Goal: Task Accomplishment & Management: Contribute content

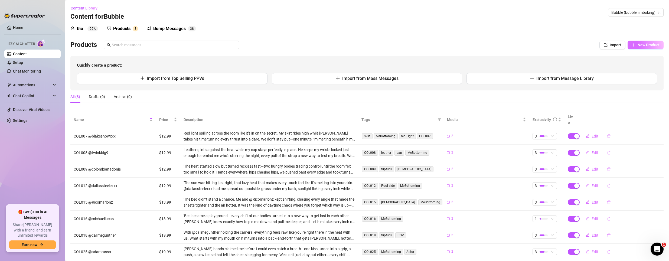
click at [640, 49] on button "New Product" at bounding box center [645, 45] width 36 height 9
type textarea "Type your message here..."
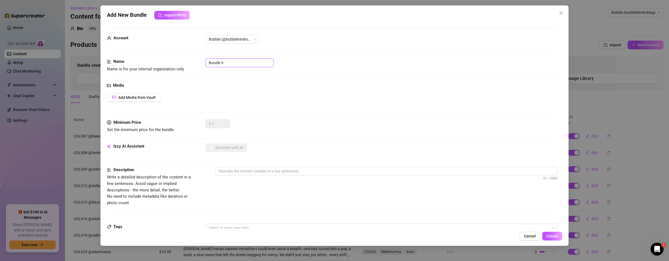
drag, startPoint x: 233, startPoint y: 60, endPoint x: 58, endPoint y: 48, distance: 175.5
click at [61, 48] on div "Add New Bundle Import PPVs Account Bubble (@bubblehimboking) Name Name is for y…" at bounding box center [334, 130] width 669 height 261
type input "C"
click at [229, 60] on input "COL019" at bounding box center [239, 62] width 68 height 9
paste input "@callmegunther | @evanwest225"
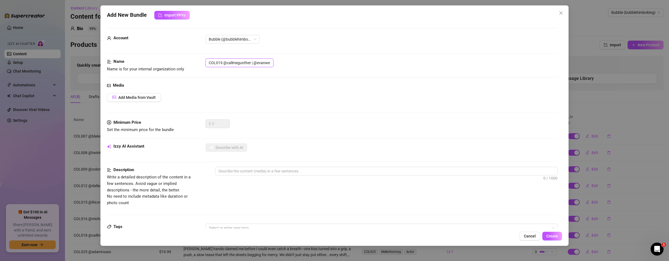
scroll to position [0, 9]
type input "COL019 @callmegunther | @evanwest225"
click at [145, 96] on span "Add Media from Vault" at bounding box center [136, 97] width 37 height 4
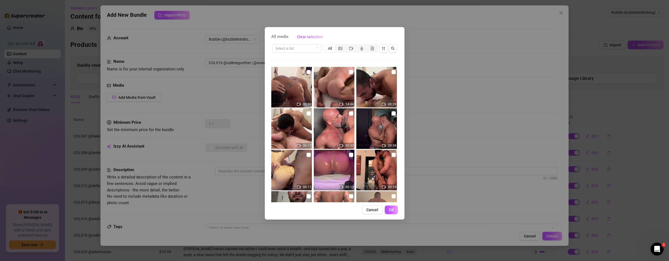
click at [308, 72] on input "checkbox" at bounding box center [308, 72] width 4 height 4
checkbox input "true"
click at [394, 210] on button "OK" at bounding box center [390, 209] width 13 height 9
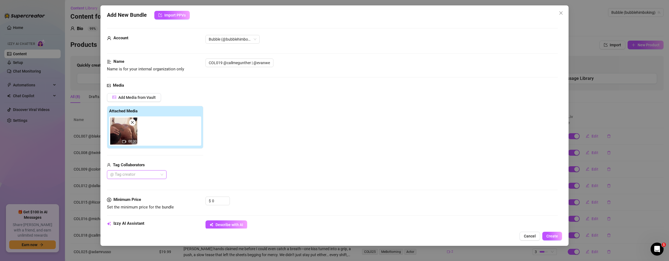
click at [140, 174] on div at bounding box center [134, 175] width 52 height 8
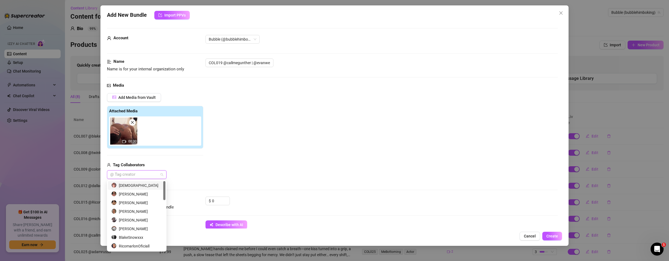
click at [136, 182] on div "[DEMOGRAPHIC_DATA]" at bounding box center [136, 185] width 57 height 9
click at [136, 192] on div "[PERSON_NAME]" at bounding box center [136, 194] width 51 height 6
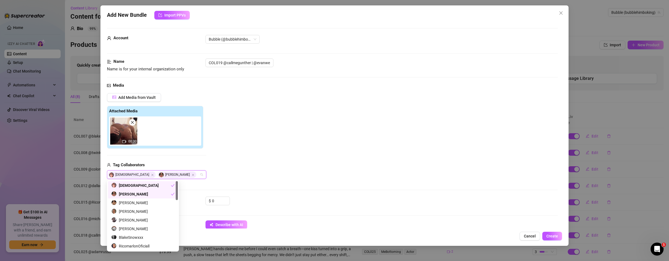
click at [220, 168] on div "Add Media from Vault Attached Media 00:30 Tag Collaborators EvanWest225 [PERSON…" at bounding box center [332, 136] width 451 height 86
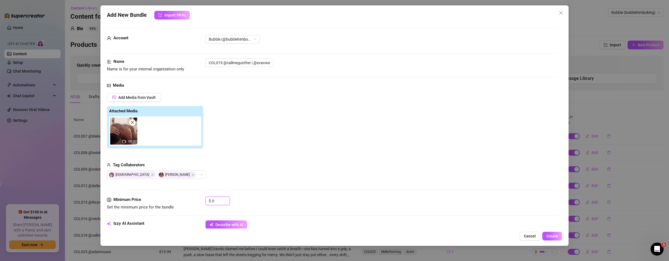
drag, startPoint x: 216, startPoint y: 203, endPoint x: 141, endPoint y: 180, distance: 78.2
click at [146, 185] on form "Account Bubble (@bubblehimboking) Name Name is for your internal organization o…" at bounding box center [332, 259] width 451 height 462
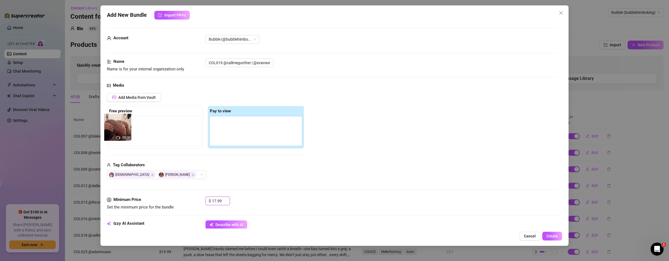
drag, startPoint x: 221, startPoint y: 127, endPoint x: 113, endPoint y: 123, distance: 108.3
click at [113, 123] on div "Free preview Pay to view 00:30" at bounding box center [205, 127] width 197 height 43
type input "17.99"
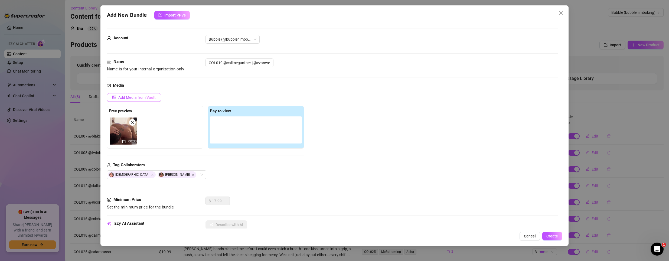
click at [127, 94] on button "Add Media from Vault" at bounding box center [134, 97] width 54 height 9
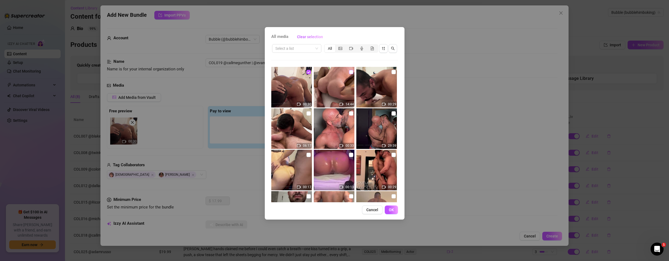
click at [349, 71] on input "checkbox" at bounding box center [351, 72] width 4 height 4
checkbox input "true"
click at [389, 212] on button "OK" at bounding box center [390, 209] width 13 height 9
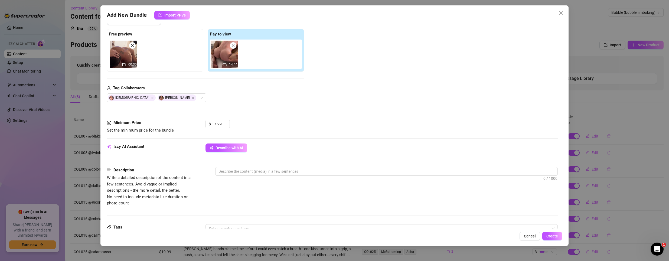
scroll to position [108, 0]
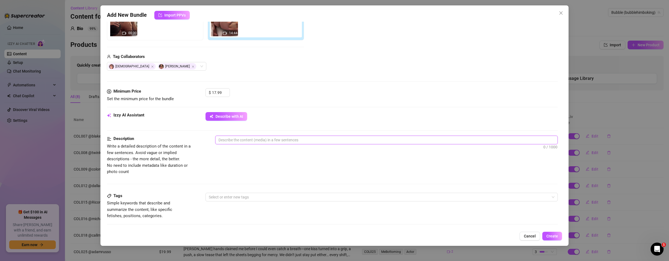
click at [241, 140] on textarea at bounding box center [386, 140] width 342 height 8
paste textarea "'When it’s me, @callmegunther, and @evanwest225 together, there’s no chance thi…"
type textarea "'When it’s me, @callmegunther, and @evanwest225 together, there’s no chance thi…"
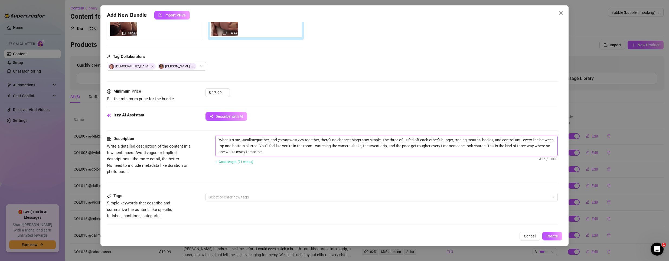
scroll to position [162, 0]
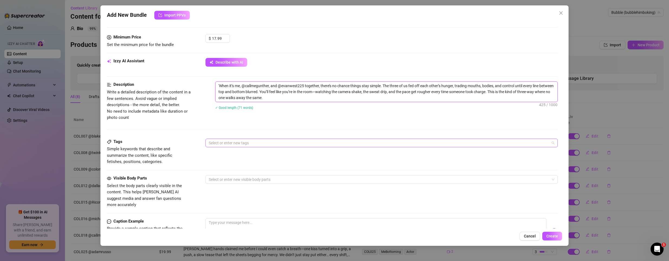
click at [228, 143] on div at bounding box center [378, 143] width 344 height 8
type textarea "'When it’s me, @callmegunther, and @evanwest225 together, there’s no chance thi…"
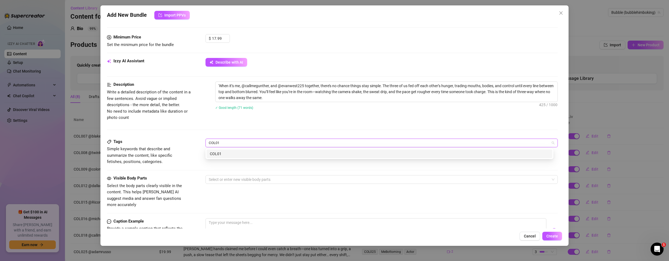
type input "COL019"
click at [266, 152] on div "COL019" at bounding box center [379, 154] width 339 height 6
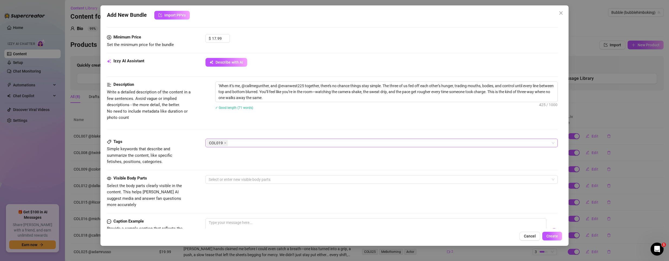
click at [236, 144] on div "COL019" at bounding box center [378, 143] width 344 height 8
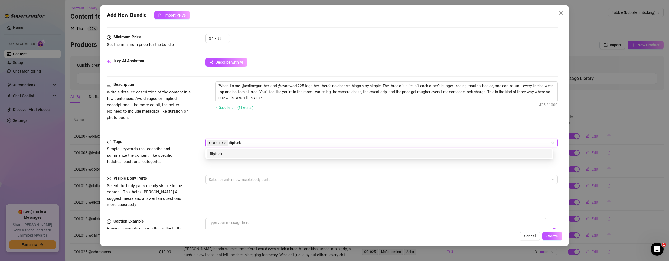
type input "flipfuck"
click at [261, 160] on div "Tags Simple keywords that describe and summarize the content, like specific fet…" at bounding box center [332, 152] width 451 height 27
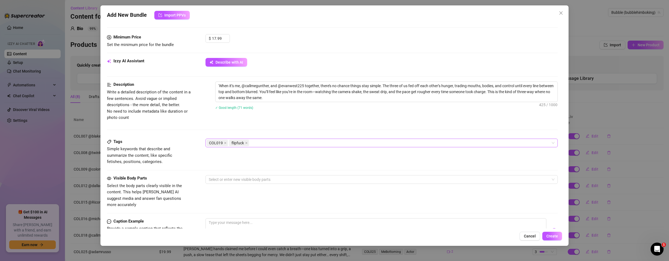
click at [272, 141] on div "COL019 flipfuck" at bounding box center [378, 143] width 344 height 8
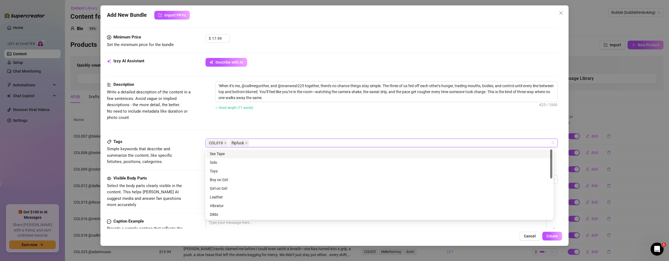
paste input "threeway"
type input "threeway"
click at [237, 154] on div "threeway" at bounding box center [379, 154] width 339 height 6
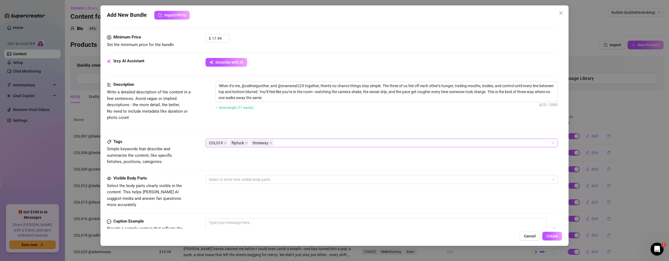
click at [299, 140] on div "COL019 flipfuck threeway" at bounding box center [378, 143] width 344 height 8
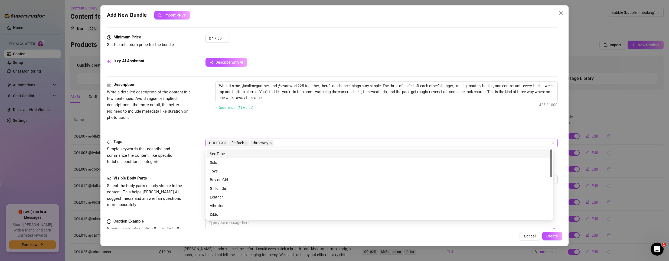
paste input "POV"
type input "POV"
click at [247, 154] on div "POV" at bounding box center [379, 154] width 339 height 6
click at [320, 103] on div "✓ Good length (71 words)" at bounding box center [386, 107] width 343 height 9
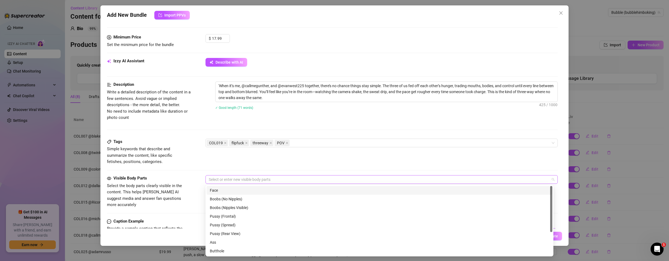
click at [231, 179] on div at bounding box center [378, 180] width 344 height 8
click at [238, 205] on div "Ass" at bounding box center [379, 208] width 339 height 6
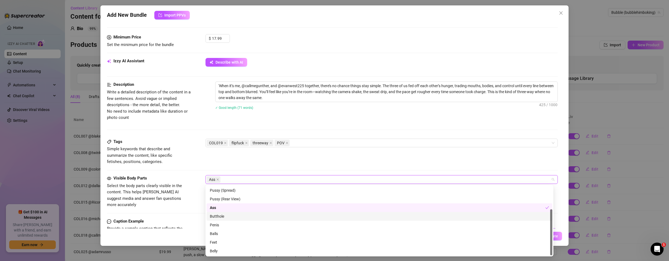
click at [221, 214] on div "Butthole" at bounding box center [379, 216] width 339 height 6
click at [219, 222] on div "Penis" at bounding box center [379, 225] width 339 height 6
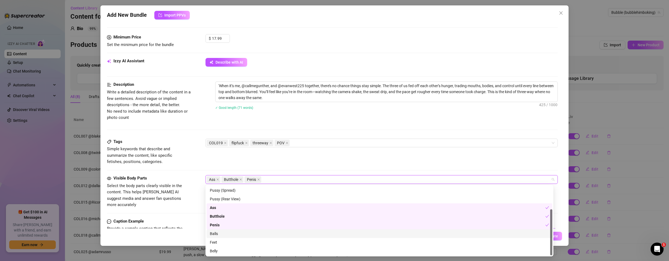
click at [215, 230] on div "Balls" at bounding box center [378, 233] width 345 height 9
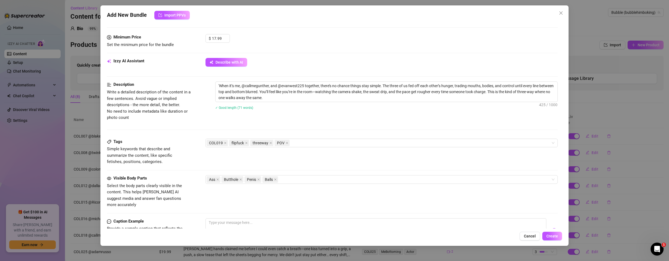
click at [178, 172] on div "Tags Simple keywords that describe and summarize the content, like specific fet…" at bounding box center [332, 157] width 451 height 37
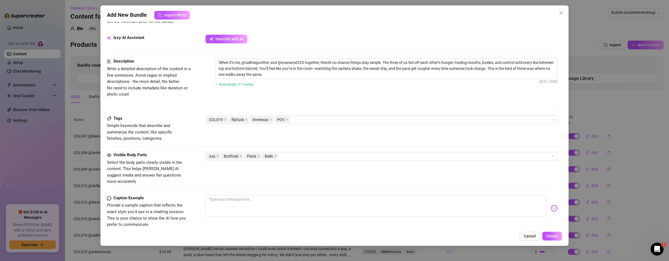
scroll to position [216, 0]
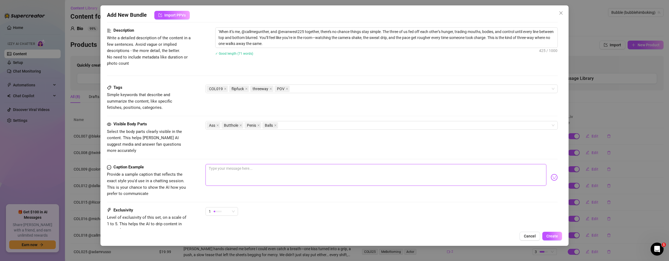
click at [255, 165] on textarea at bounding box center [375, 175] width 341 height 22
paste textarea "Three men, one camera, and too much heat to handle."
type textarea "Three men, one camera, and too much heat to handle."
click at [215, 209] on div at bounding box center [217, 211] width 8 height 5
type textarea "Three men, one camera, and too much heat to handle."
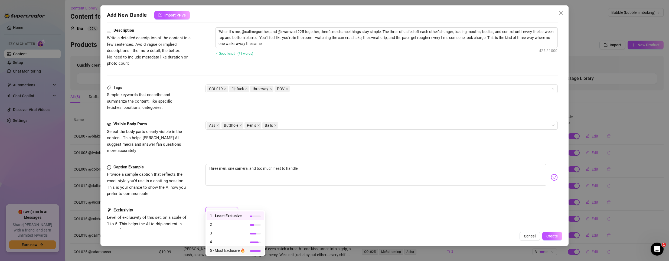
click at [227, 249] on span "5 - Most Exclusive 🔥" at bounding box center [227, 250] width 35 height 6
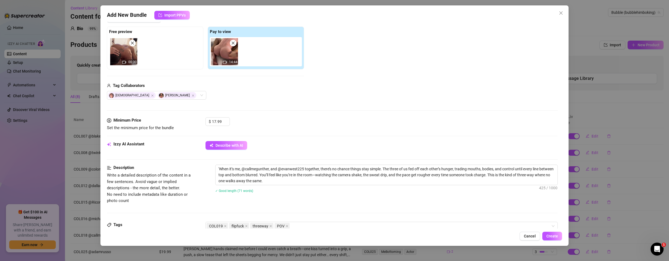
scroll to position [0, 0]
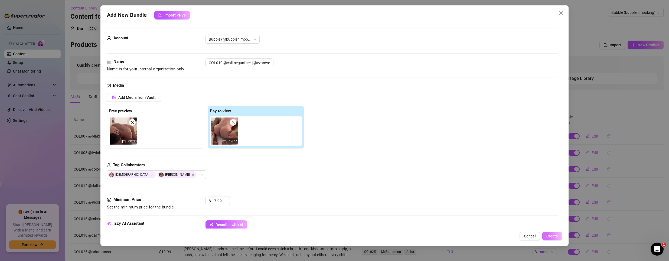
click at [553, 238] on span "Create" at bounding box center [552, 236] width 12 height 4
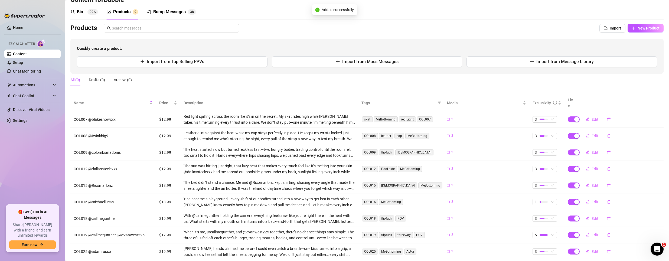
scroll to position [26, 0]
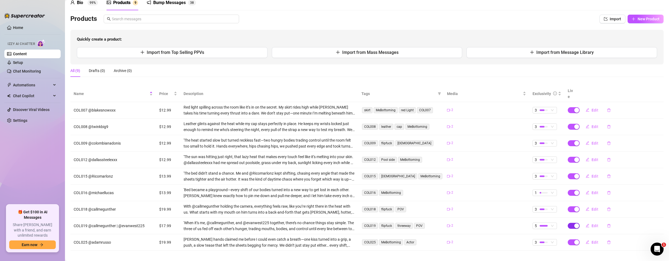
click at [567, 223] on span "button" at bounding box center [573, 226] width 12 height 6
click at [614, 206] on span "OK" at bounding box center [612, 207] width 5 height 4
click at [592, 221] on button "Edit" at bounding box center [591, 225] width 21 height 9
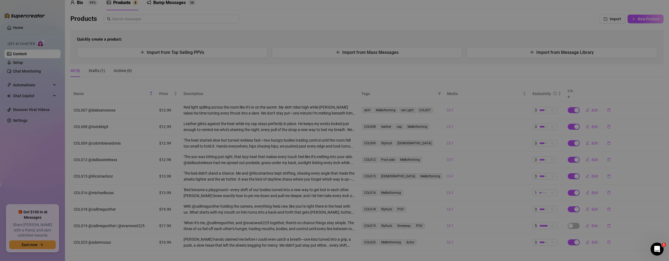
type textarea "Three men, one camera, and too much heat to handle."
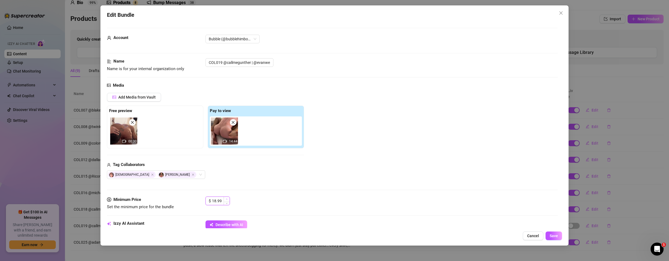
click at [228, 198] on span "Increase Value" at bounding box center [226, 199] width 6 height 5
type input "19.99"
click at [228, 198] on span "Increase Value" at bounding box center [226, 199] width 6 height 5
click at [552, 232] on button "Save" at bounding box center [553, 235] width 17 height 9
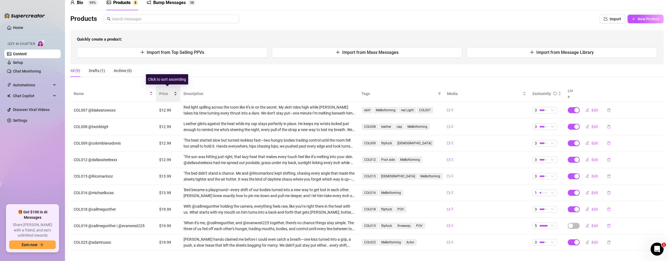
click at [164, 92] on span "Price" at bounding box center [166, 94] width 14 height 6
click at [163, 91] on span "Price" at bounding box center [166, 94] width 14 height 6
click at [168, 91] on span "Price" at bounding box center [166, 94] width 14 height 6
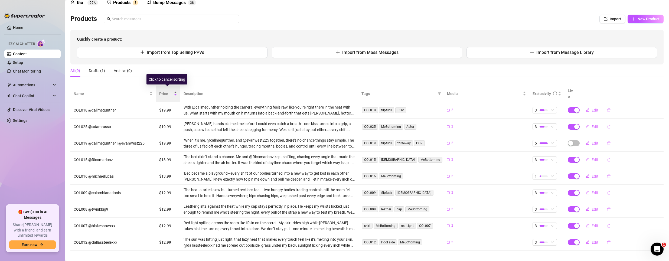
click at [167, 91] on span "Price" at bounding box center [166, 94] width 14 height 6
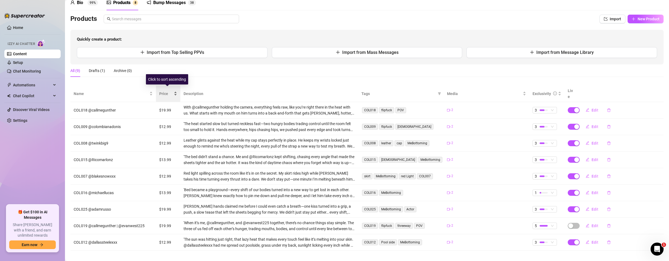
click at [167, 91] on span "Price" at bounding box center [166, 94] width 14 height 6
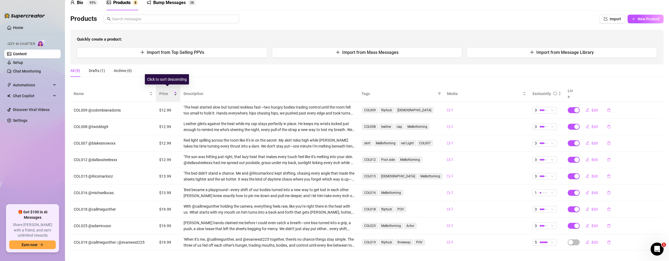
click at [167, 91] on span "Price" at bounding box center [166, 94] width 14 height 6
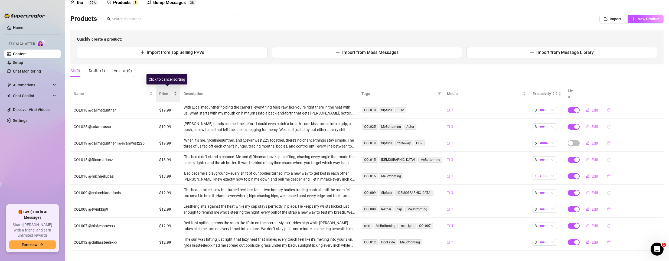
click at [167, 91] on span "Price" at bounding box center [166, 94] width 14 height 6
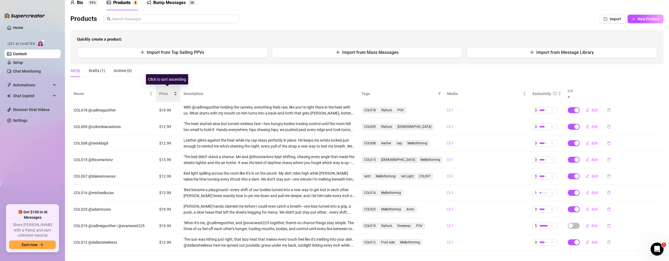
click at [167, 91] on span "Price" at bounding box center [166, 94] width 14 height 6
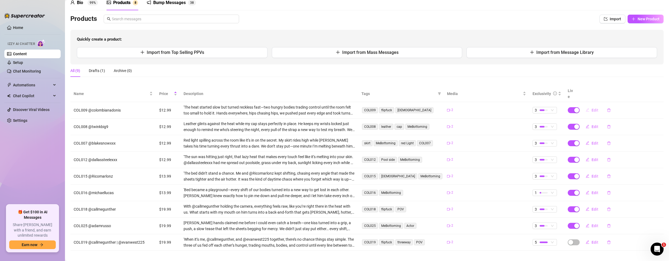
click at [586, 106] on button "Edit" at bounding box center [591, 110] width 21 height 9
type textarea "We didn’t just take turns—we made every turn count."
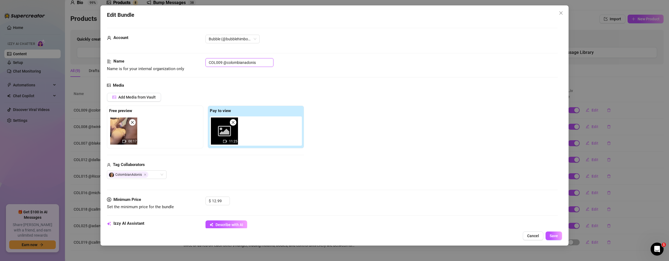
click at [218, 61] on input "COL009 @colombianadonis" at bounding box center [239, 62] width 68 height 9
type input "COL009 @colombianadonis"
click at [552, 235] on span "Save" at bounding box center [553, 235] width 8 height 4
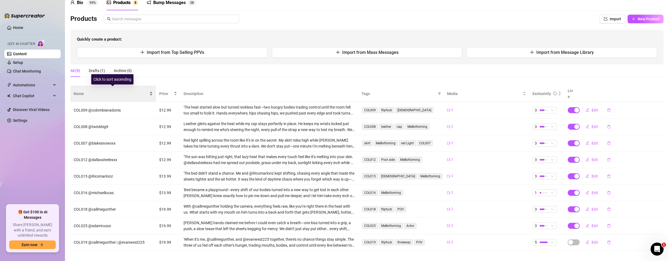
click at [148, 91] on div "Name" at bounding box center [113, 94] width 79 height 6
